Goal: Use online tool/utility: Utilize a website feature to perform a specific function

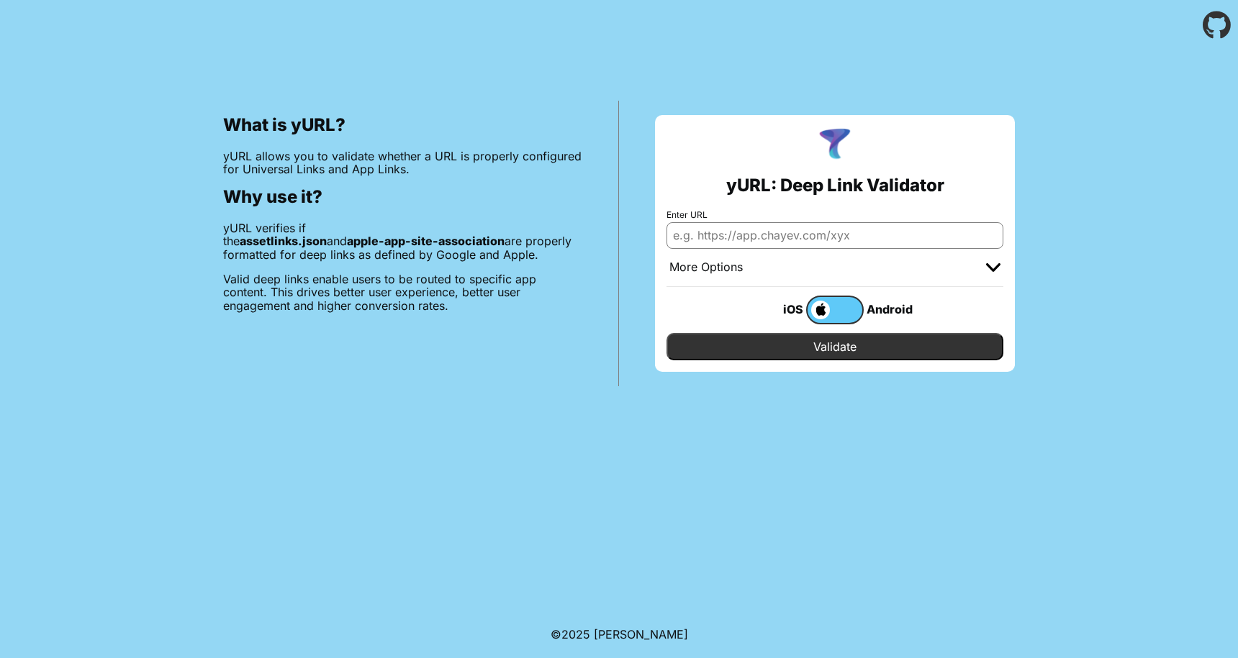
click at [699, 237] on input "Enter URL" at bounding box center [834, 235] width 337 height 26
type input "h"
type input "[URL][DOMAIN_NAME]"
click at [864, 339] on input "Validate" at bounding box center [834, 346] width 337 height 27
